Goal: Task Accomplishment & Management: Manage account settings

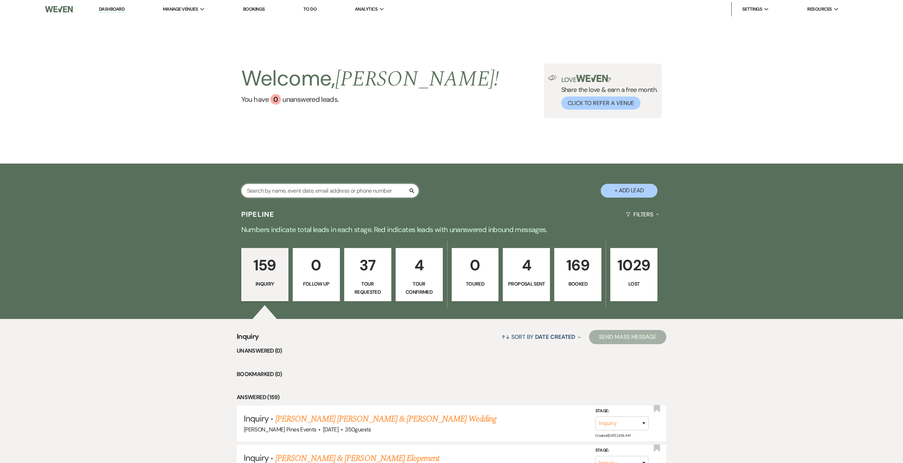
click at [317, 192] on input "text" at bounding box center [329, 191] width 177 height 14
type input "[PERSON_NAME]"
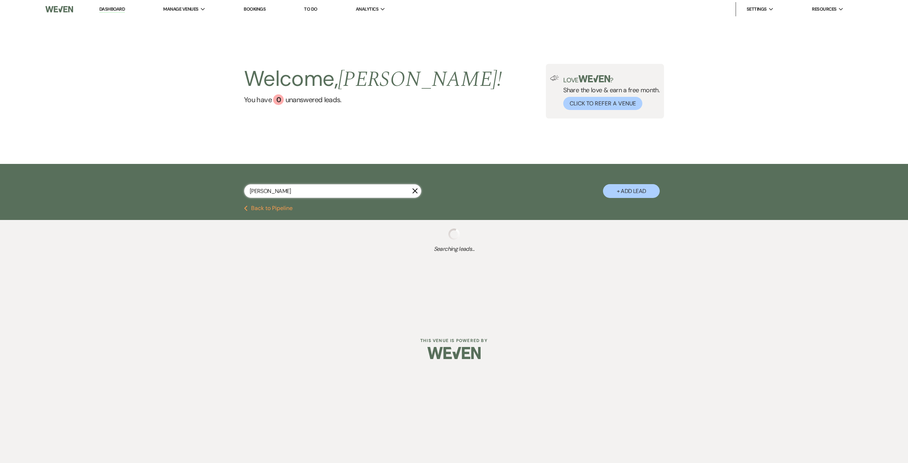
select select "8"
select select "6"
select select "8"
select select "5"
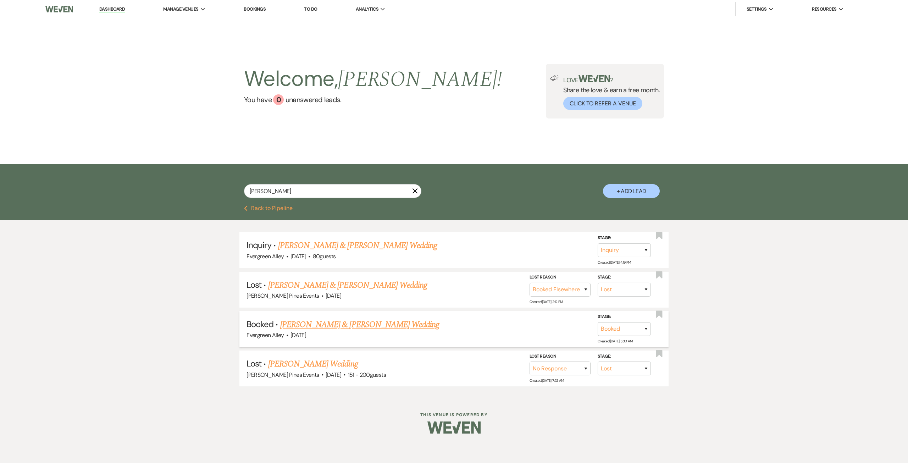
click at [386, 322] on link "[PERSON_NAME] & [PERSON_NAME] Wedding" at bounding box center [359, 324] width 159 height 13
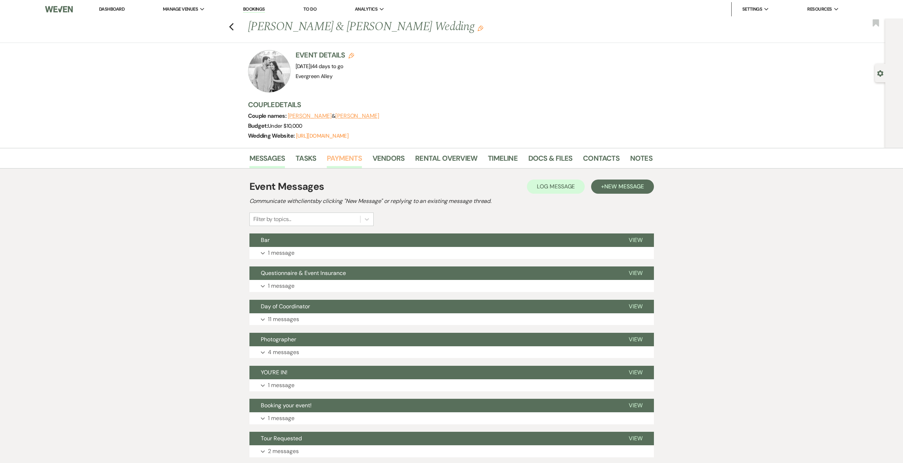
click at [340, 157] on link "Payments" at bounding box center [344, 161] width 35 height 16
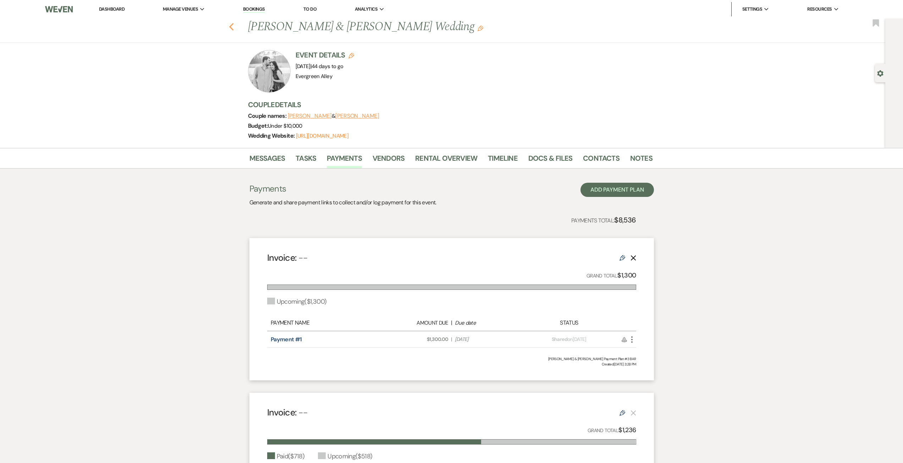
click at [233, 25] on use "button" at bounding box center [231, 27] width 5 height 8
select select "8"
select select "6"
select select "8"
select select "5"
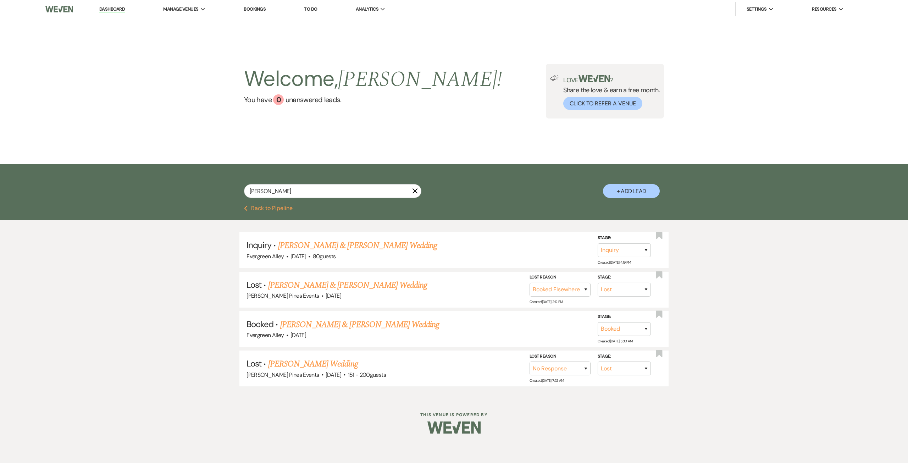
click at [66, 7] on img at bounding box center [59, 9] width 28 height 15
